Goal: Information Seeking & Learning: Compare options

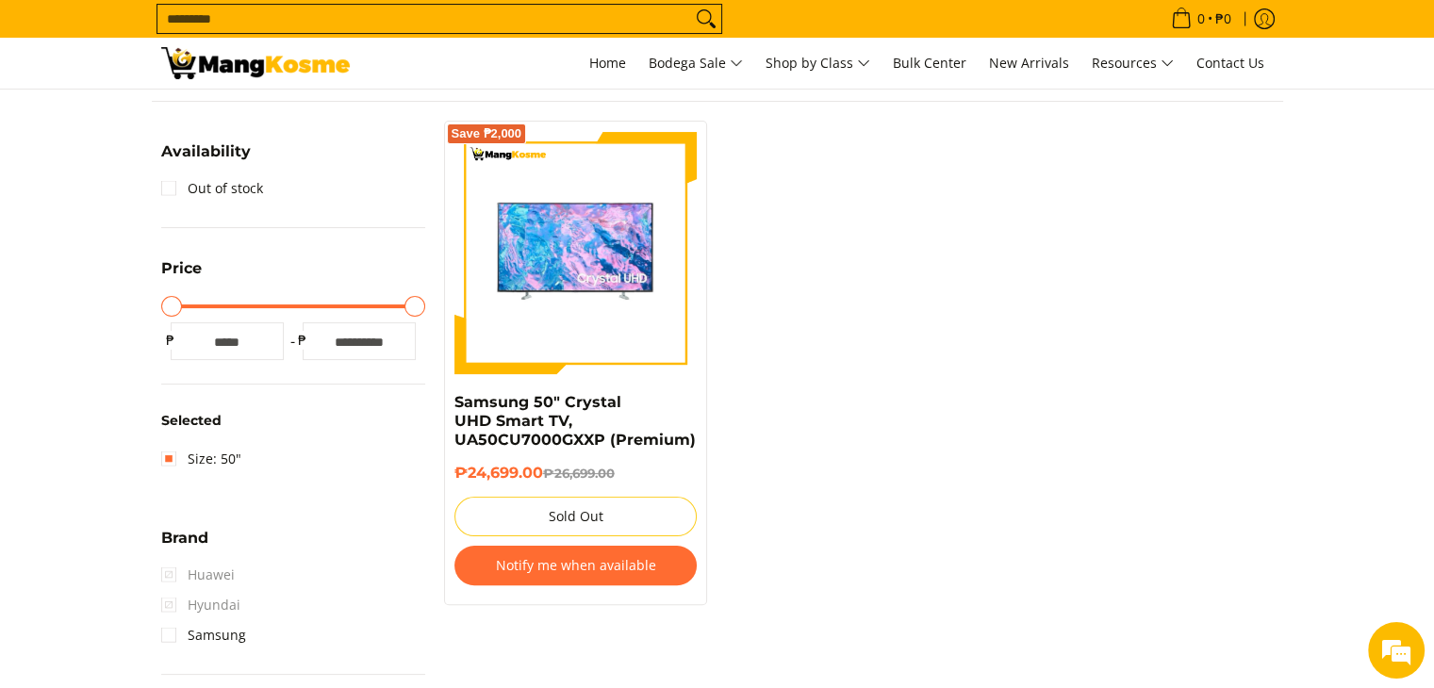
scroll to position [189, 0]
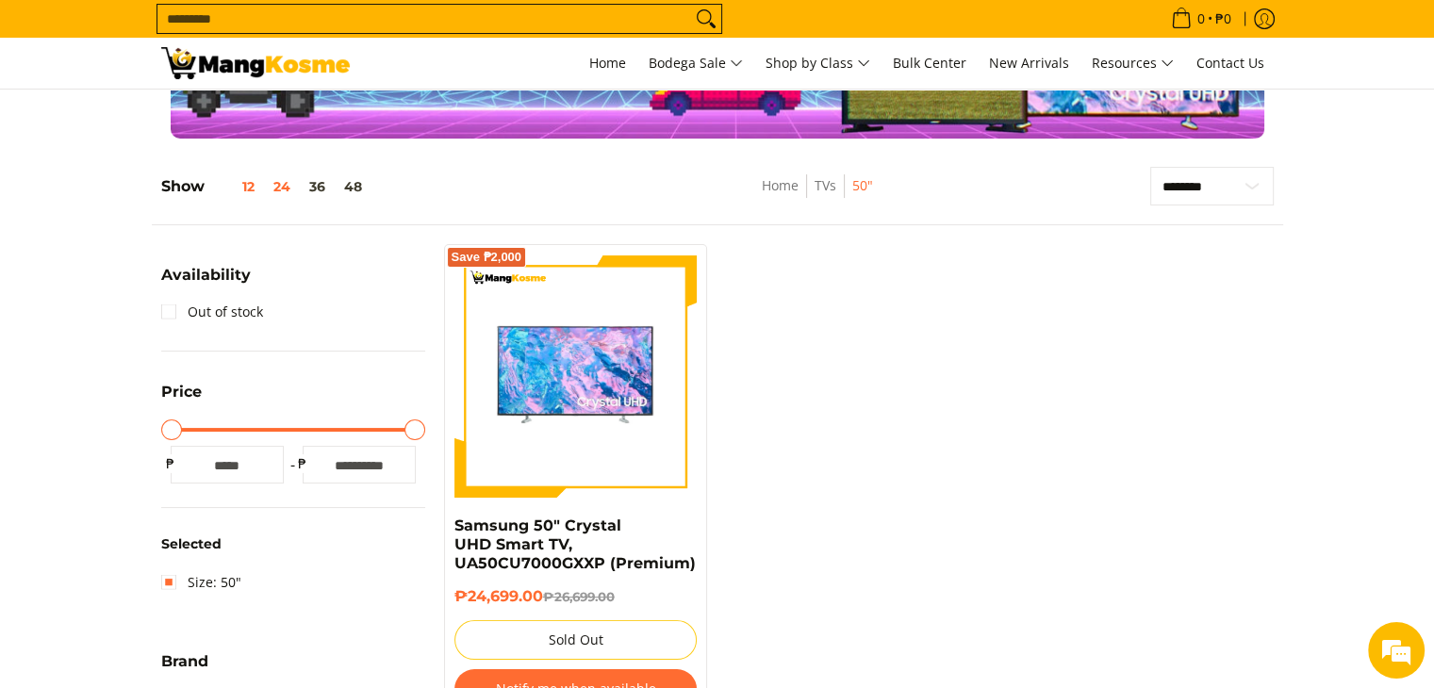
click at [254, 186] on button "12" at bounding box center [234, 186] width 59 height 15
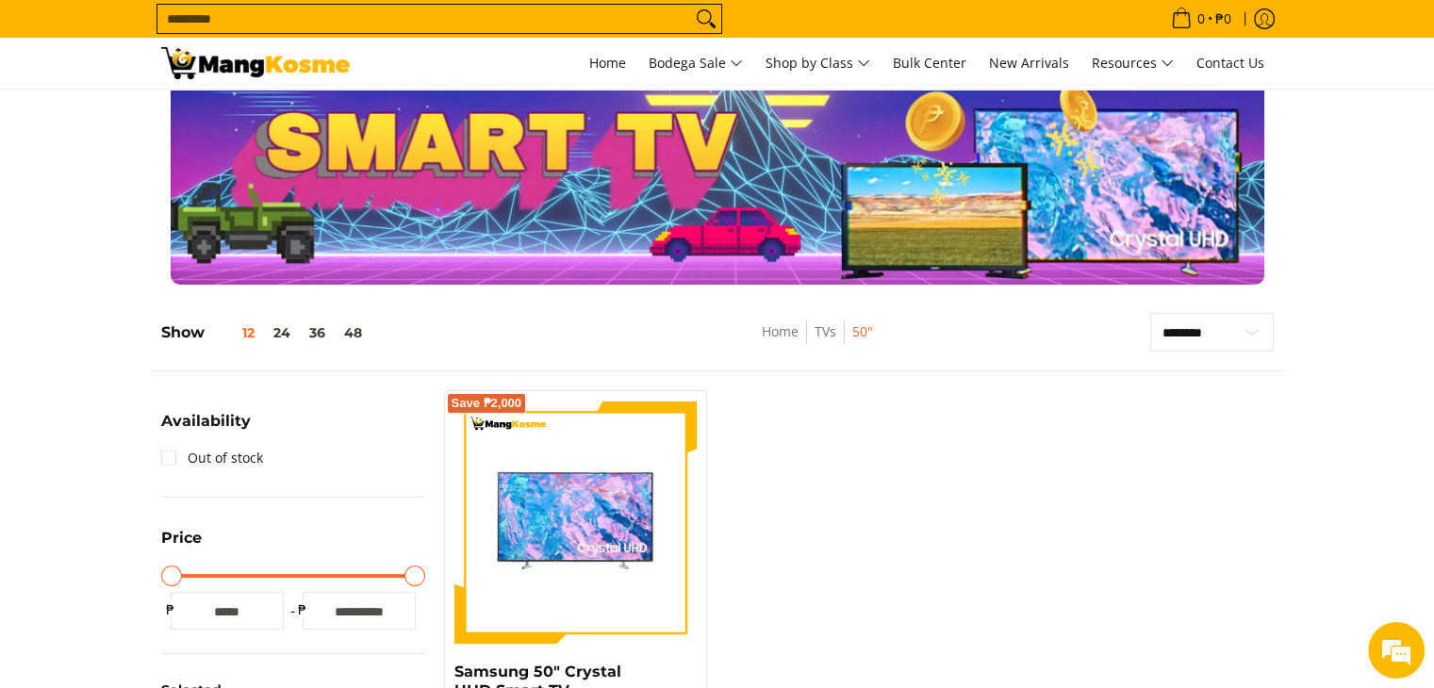
scroll to position [0, 0]
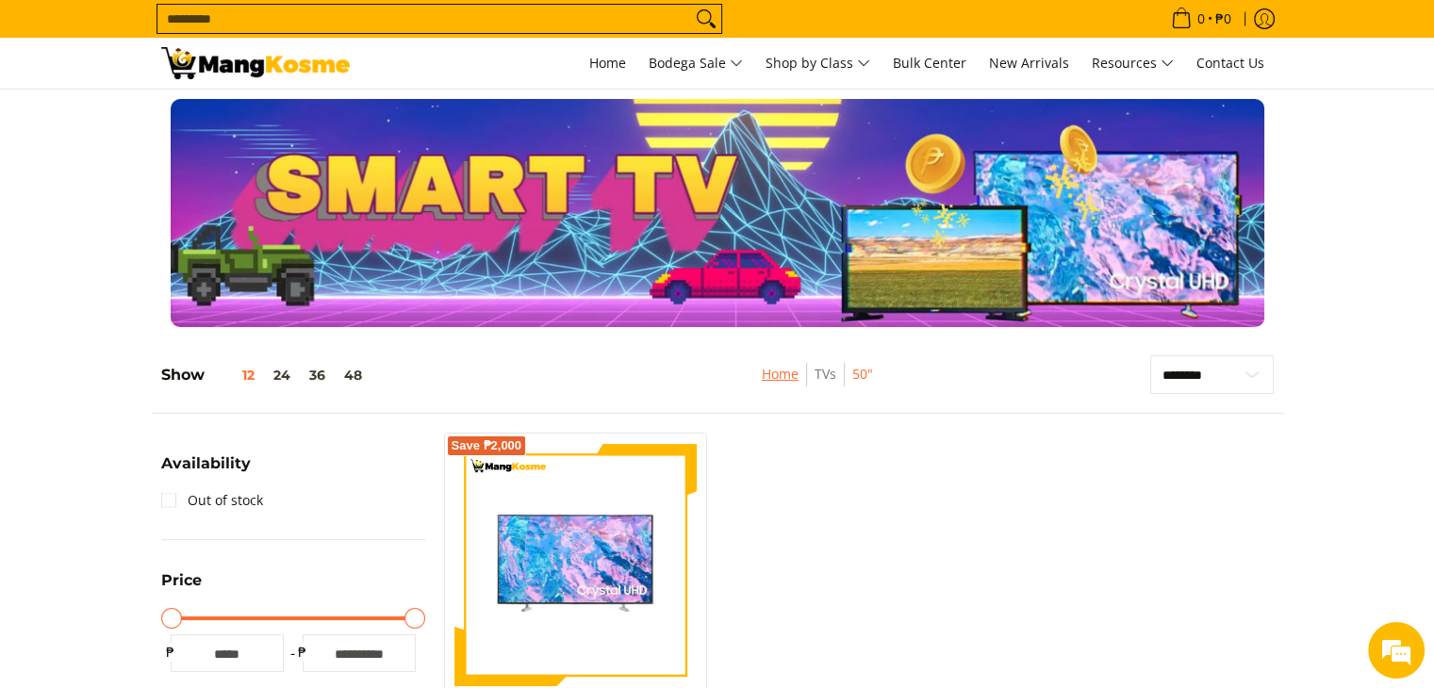
click at [788, 371] on link "Home" at bounding box center [780, 374] width 37 height 18
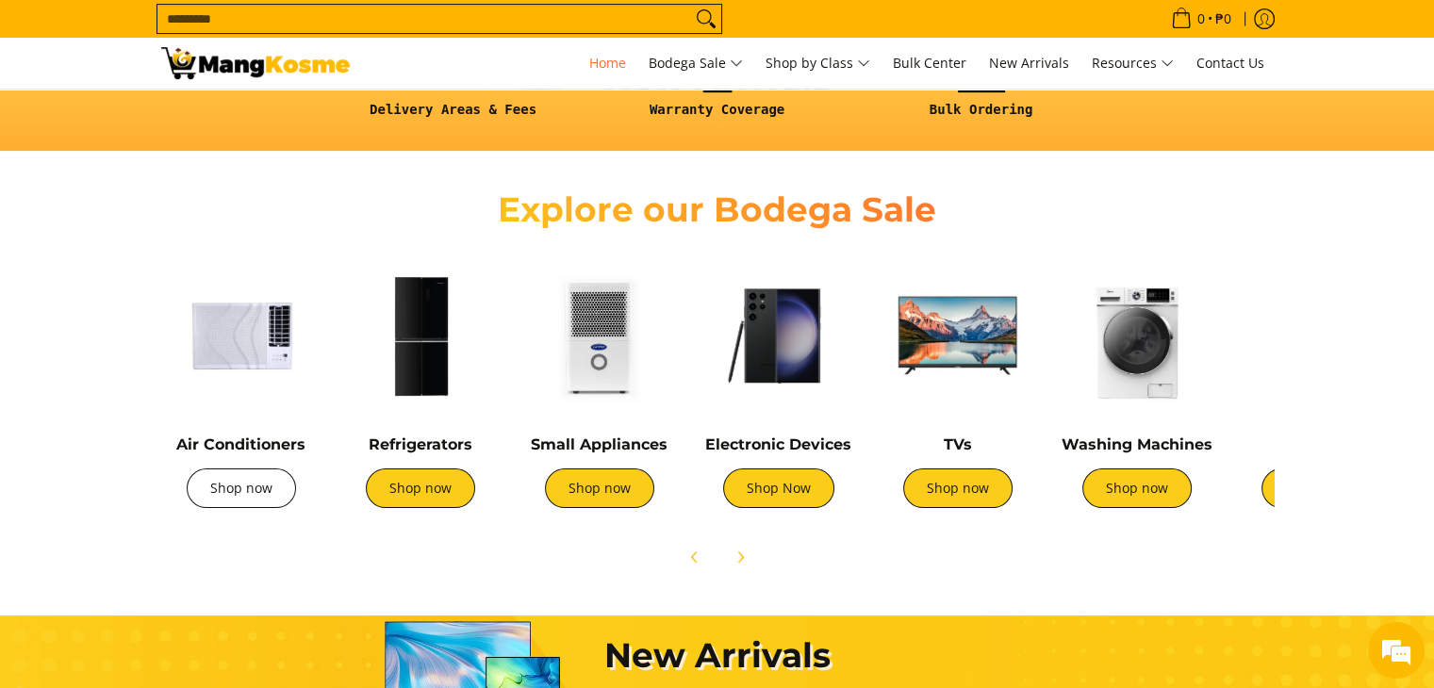
click at [216, 495] on link "Shop now" at bounding box center [241, 489] width 109 height 40
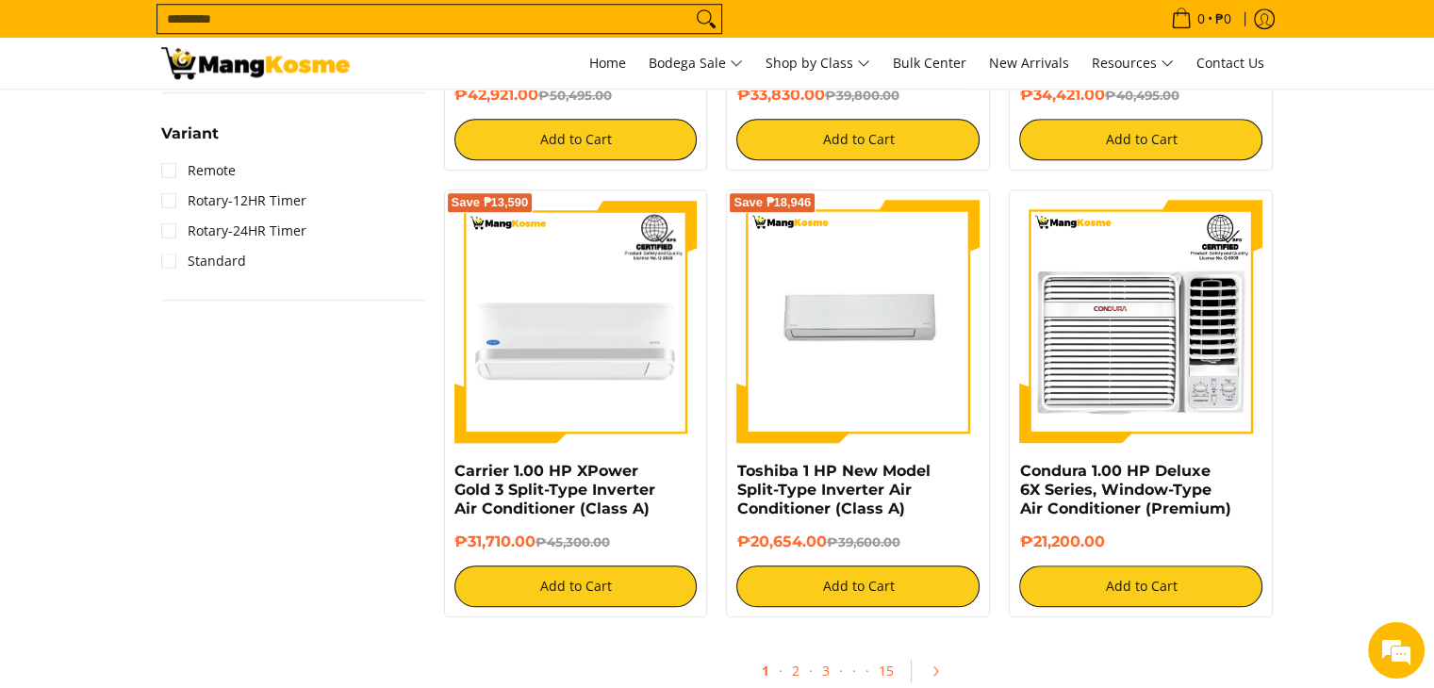
scroll to position [1698, 0]
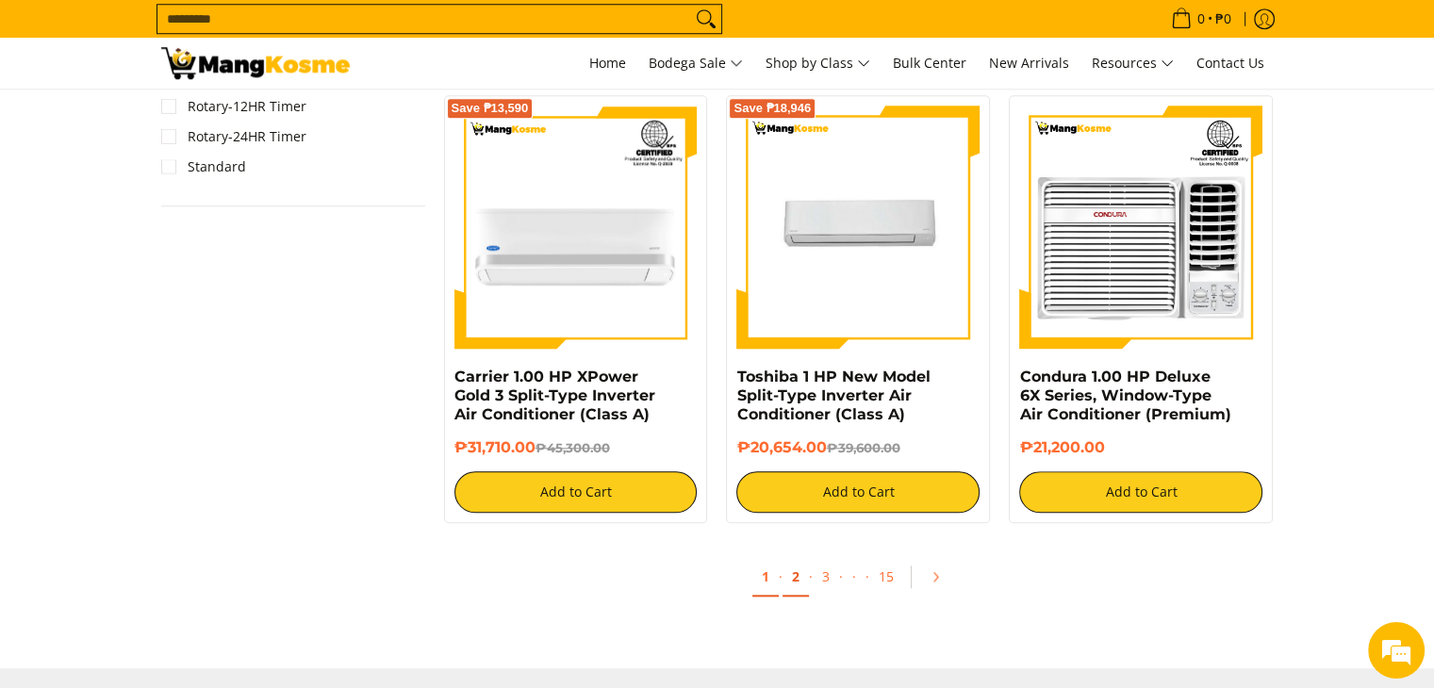
click at [805, 585] on link "2" at bounding box center [796, 577] width 26 height 39
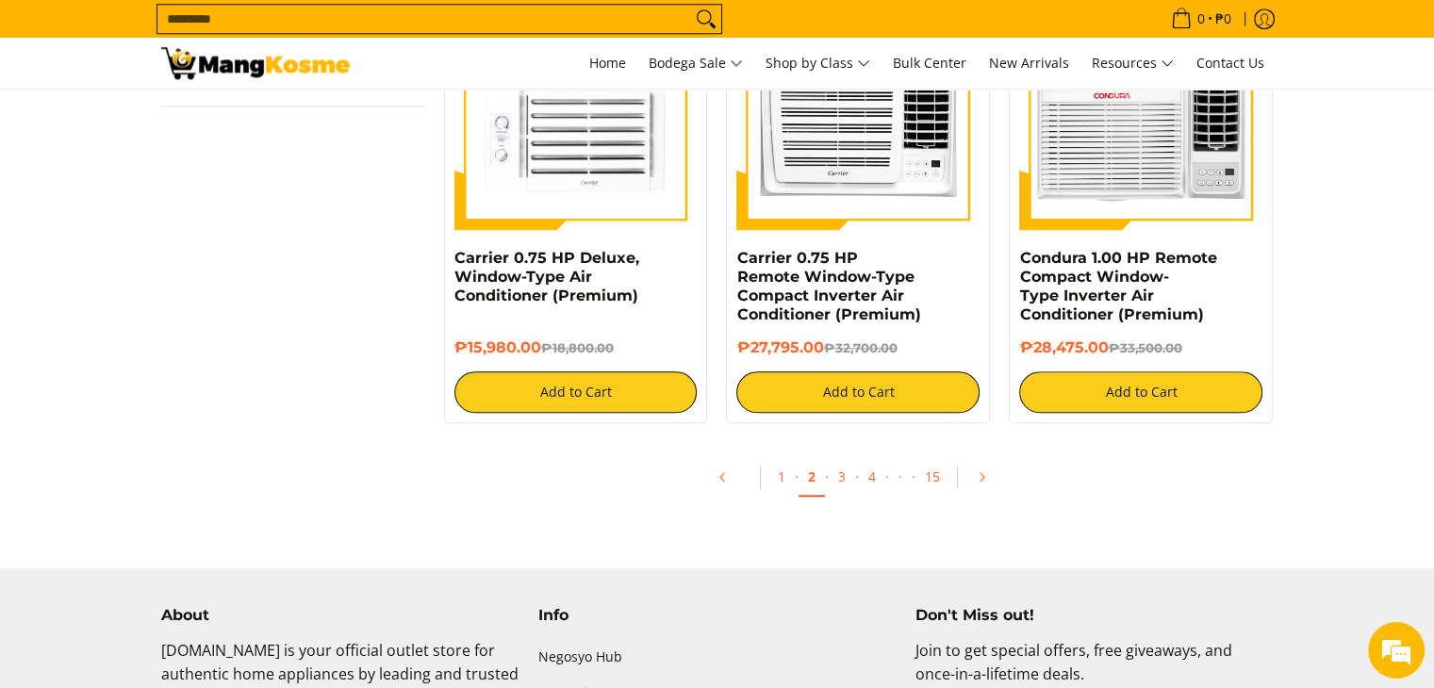
scroll to position [1886, 0]
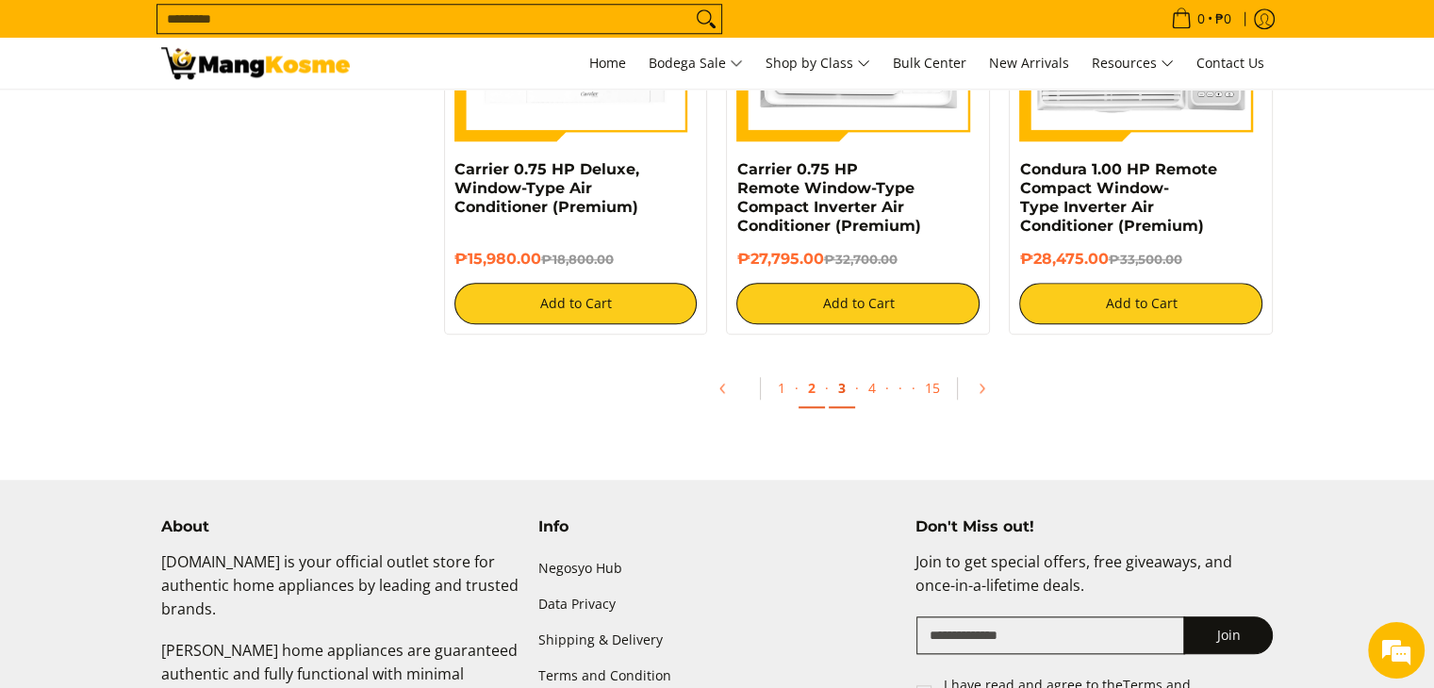
click at [840, 393] on link "3" at bounding box center [842, 389] width 26 height 39
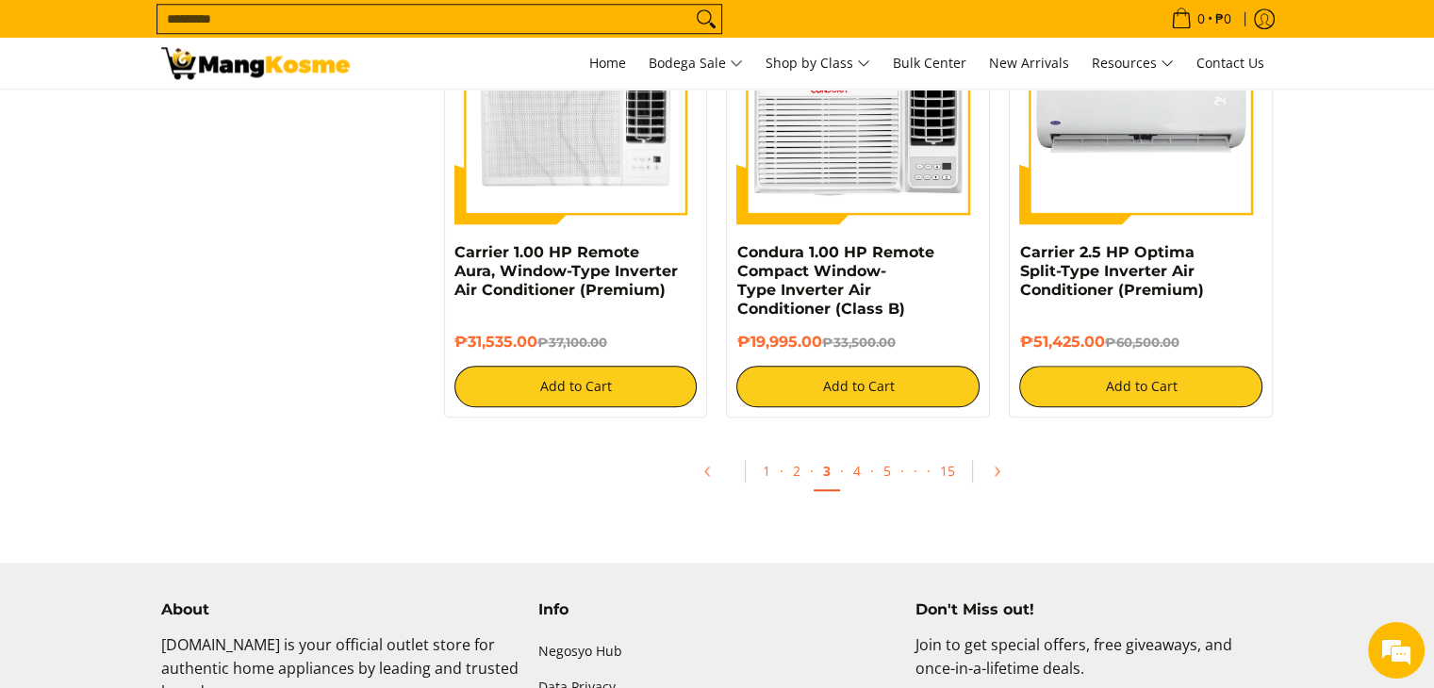
scroll to position [1886, 0]
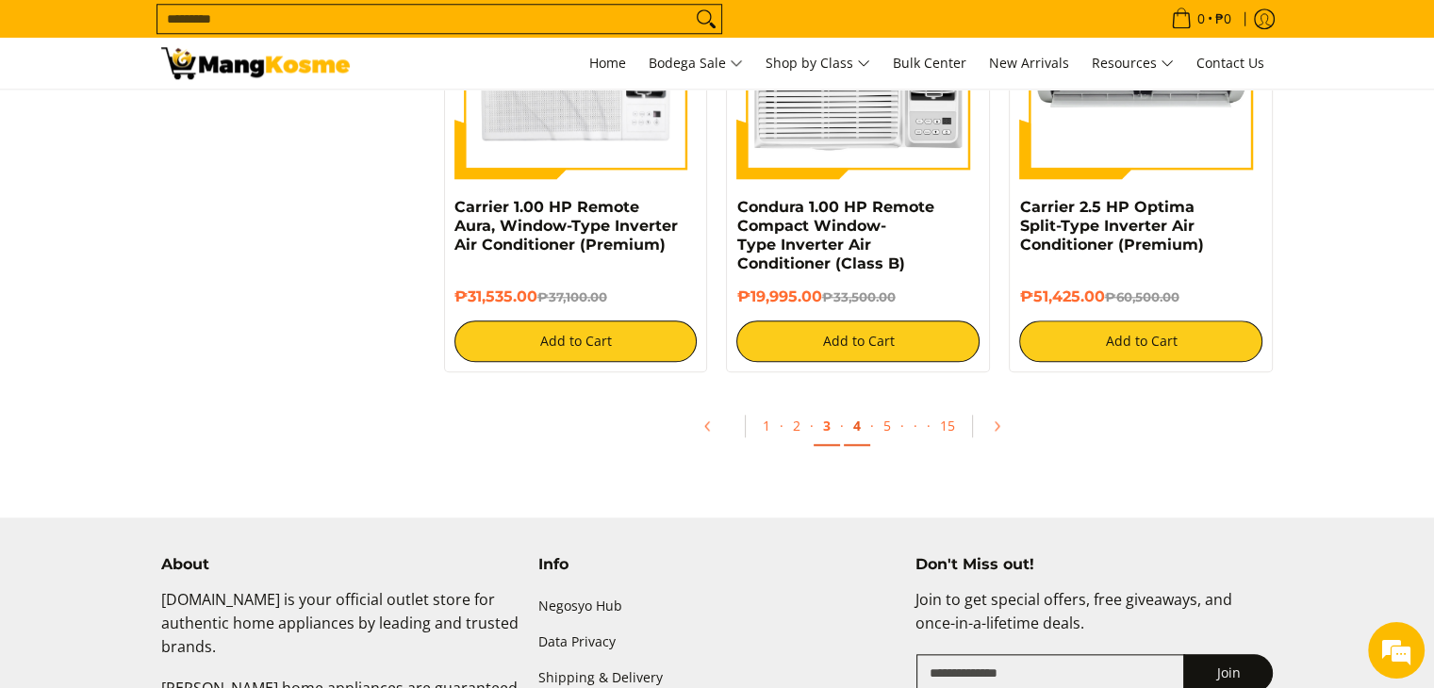
click at [846, 421] on link "4" at bounding box center [857, 426] width 26 height 39
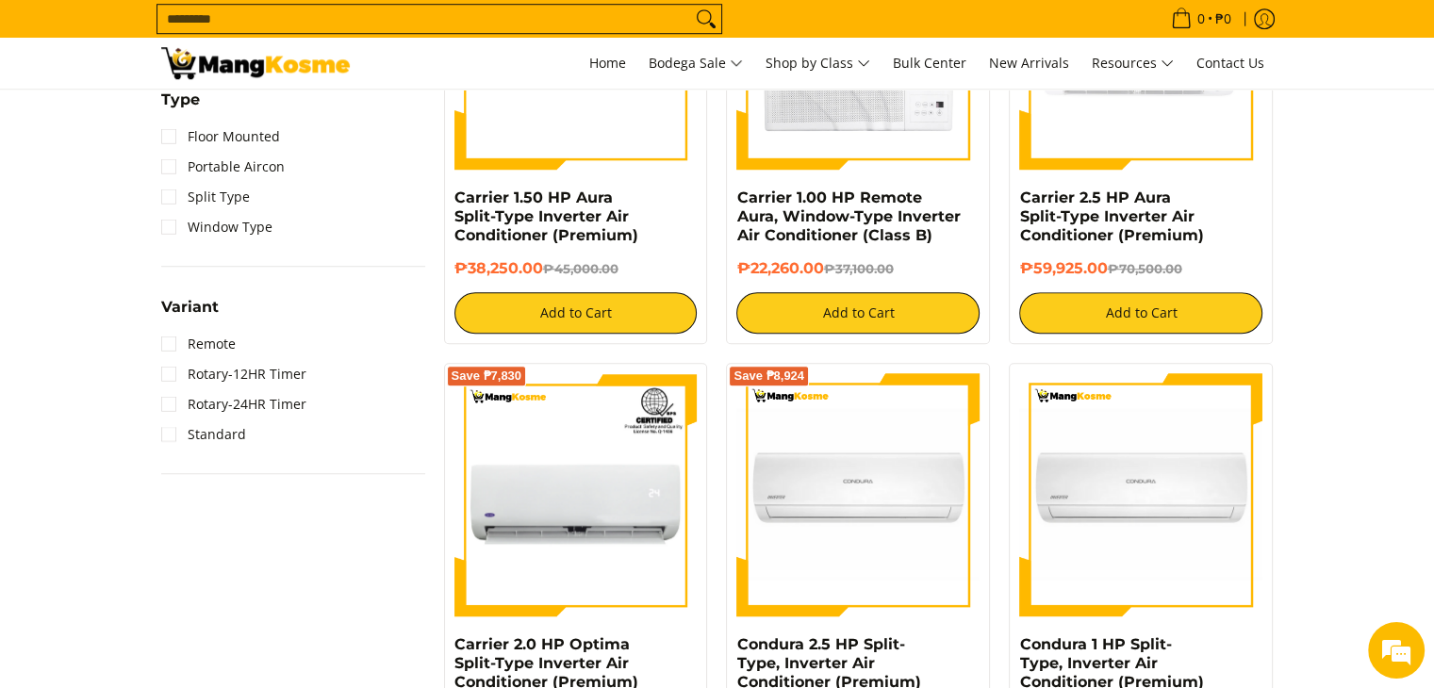
scroll to position [1698, 0]
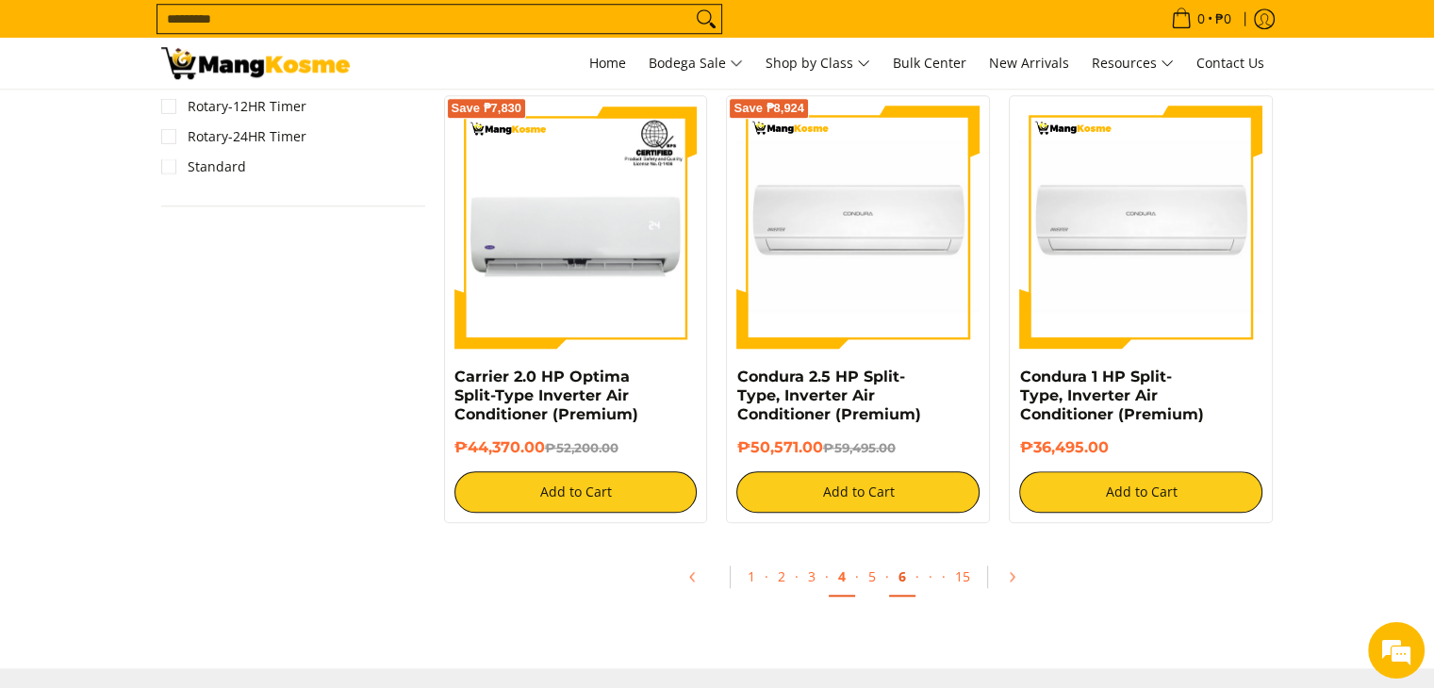
click at [891, 573] on link "6" at bounding box center [902, 577] width 26 height 39
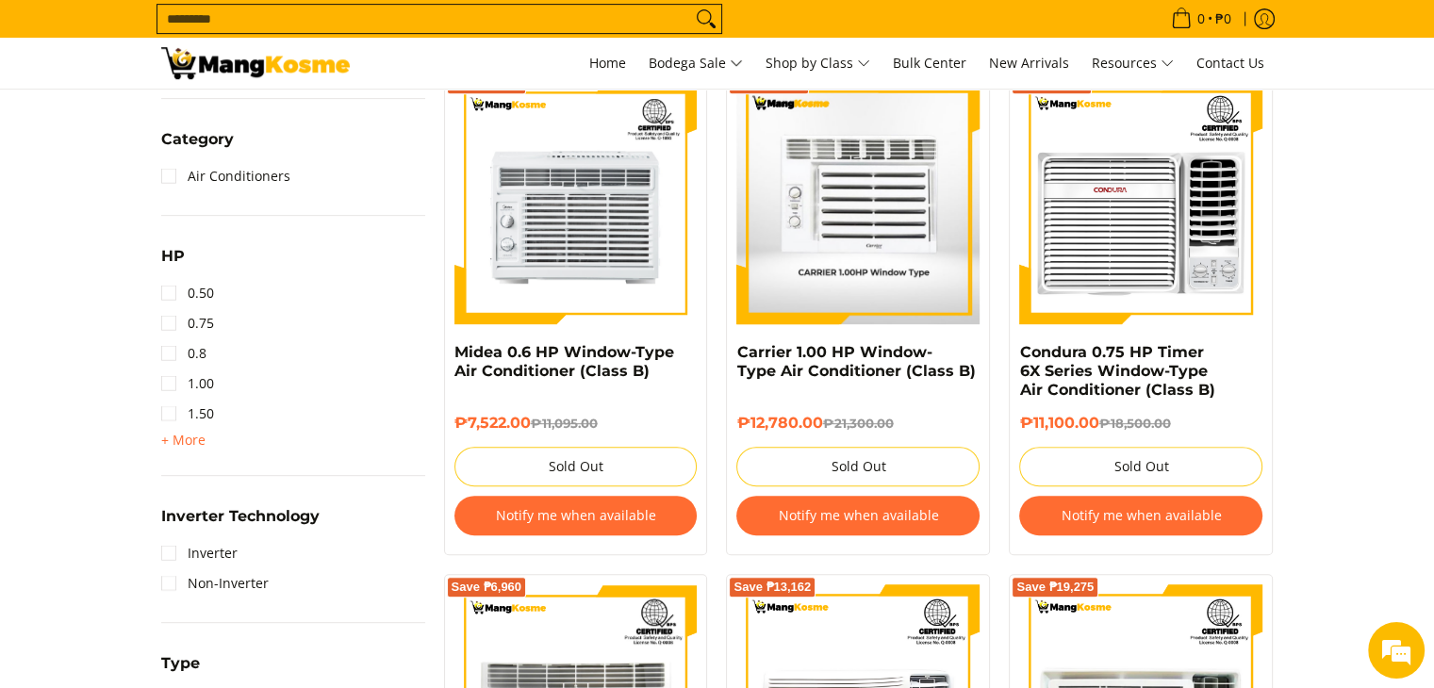
scroll to position [849, 0]
